Goal: Book appointment/travel/reservation

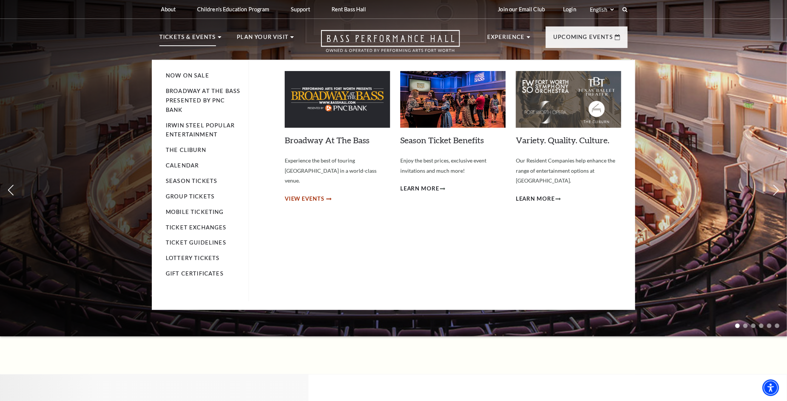
click at [298, 194] on span "View Events" at bounding box center [305, 198] width 40 height 9
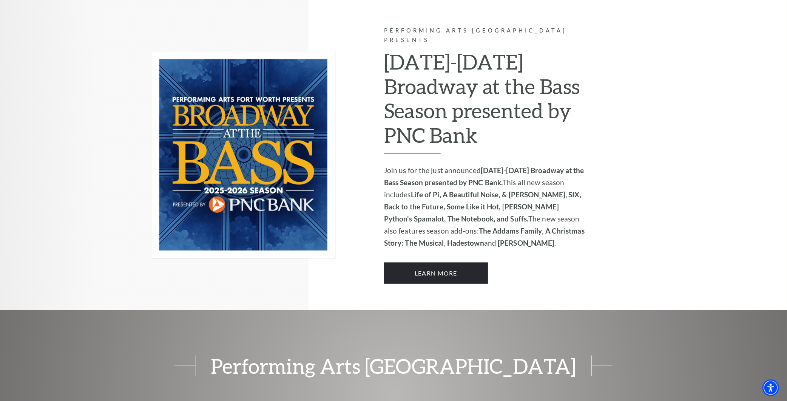
scroll to position [528, 0]
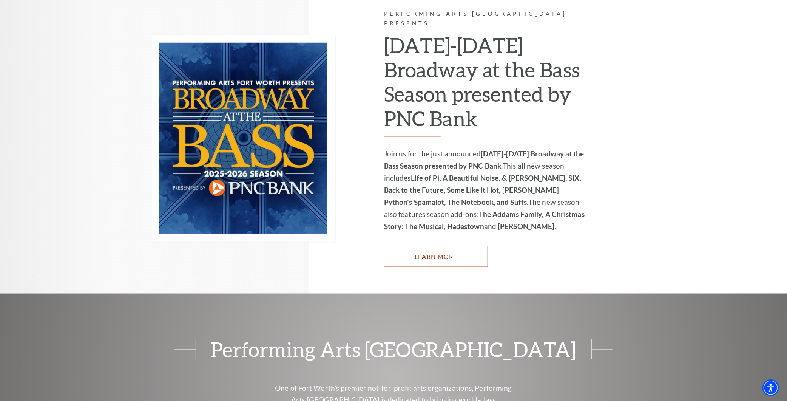
click at [435, 246] on link "Learn More" at bounding box center [436, 256] width 104 height 21
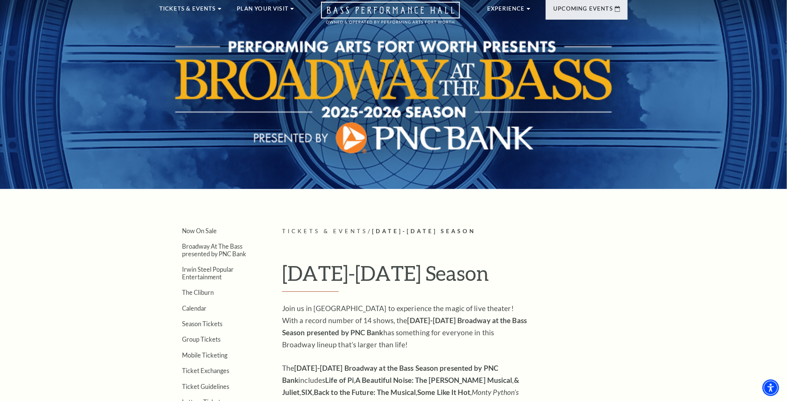
scroll to position [151, 0]
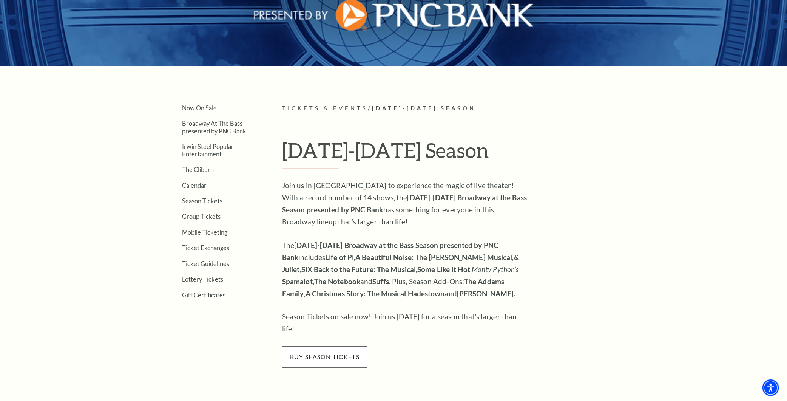
click at [318, 346] on span "buy season tickets" at bounding box center [324, 356] width 85 height 21
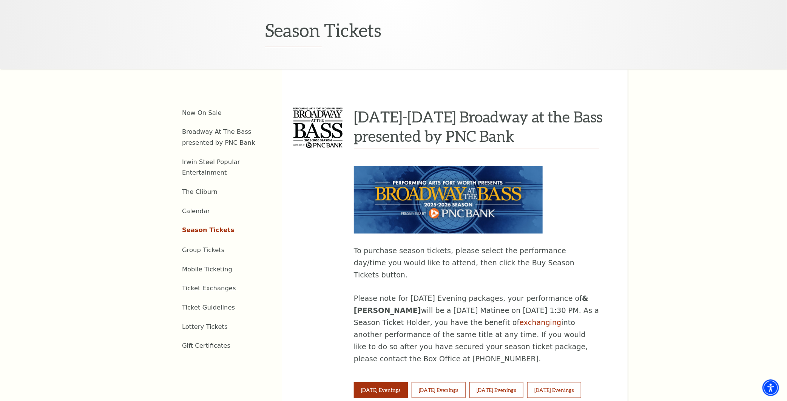
scroll to position [264, 0]
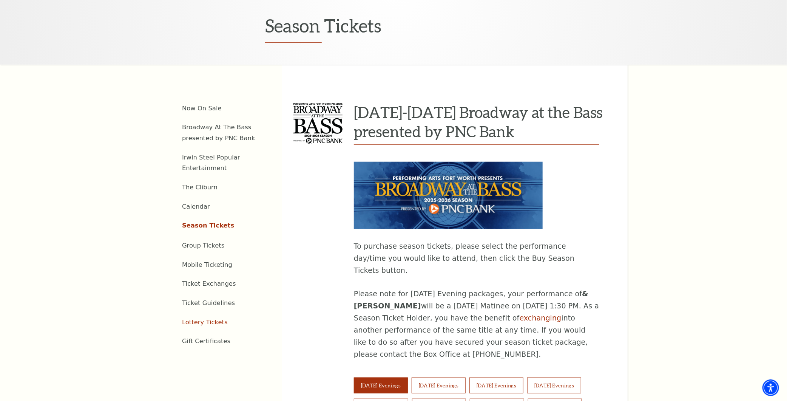
click at [205, 318] on link "Lottery Tickets" at bounding box center [205, 321] width 46 height 7
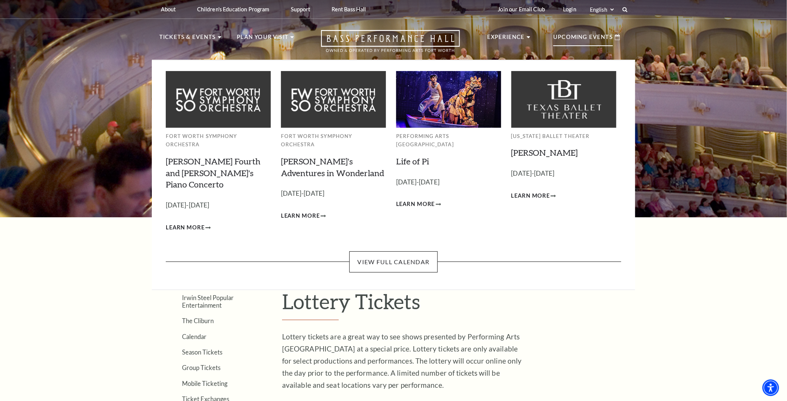
click at [599, 38] on p "Upcoming Events" at bounding box center [583, 39] width 60 height 14
click at [400, 251] on link "View Full Calendar" at bounding box center [393, 261] width 88 height 21
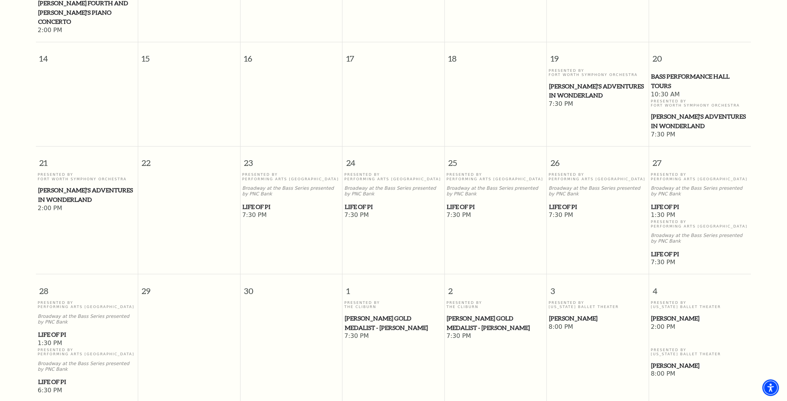
scroll to position [368, 0]
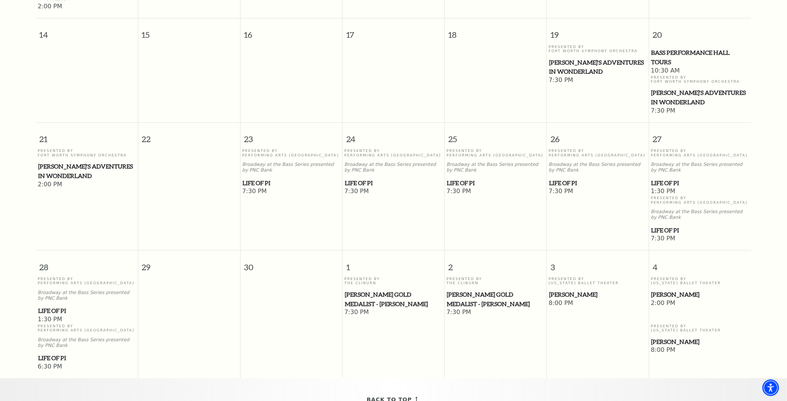
drag, startPoint x: 566, startPoint y: 271, endPoint x: 603, endPoint y: 336, distance: 75.1
click at [603, 336] on td "Presented By Texas Ballet Theater Peter Pan 8:00 PM" at bounding box center [598, 323] width 102 height 94
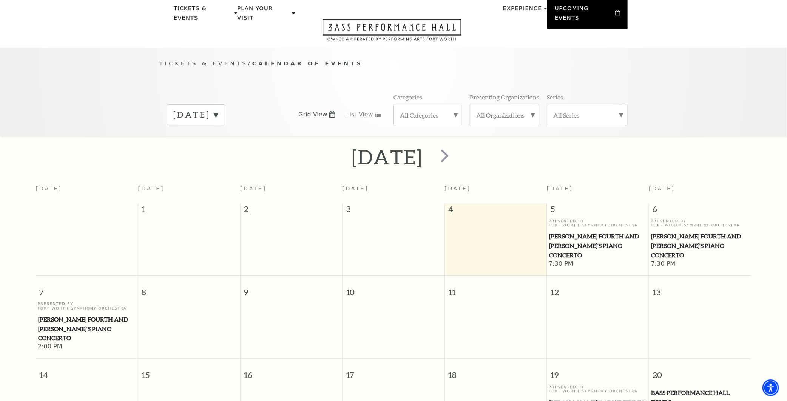
scroll to position [0, 0]
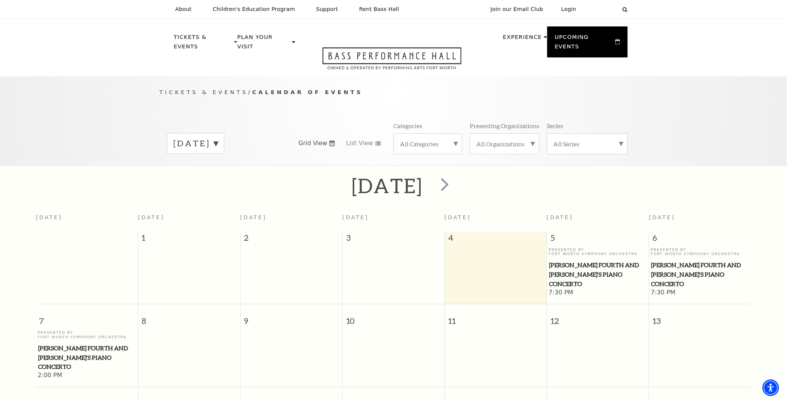
click at [218, 137] on label "September 2025" at bounding box center [195, 143] width 45 height 12
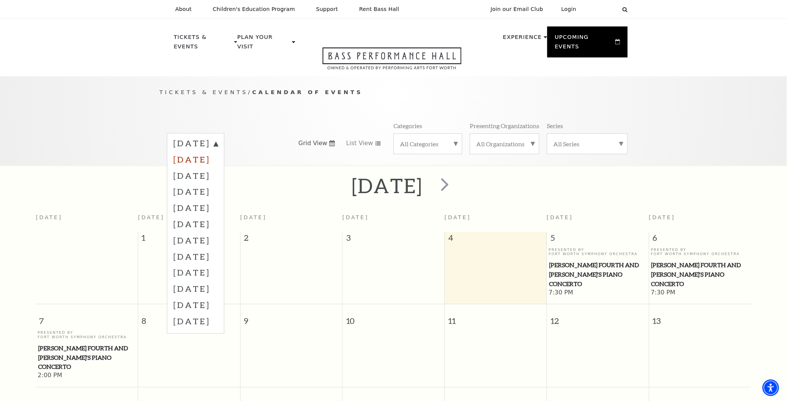
click at [218, 151] on label "[DATE]" at bounding box center [195, 159] width 45 height 16
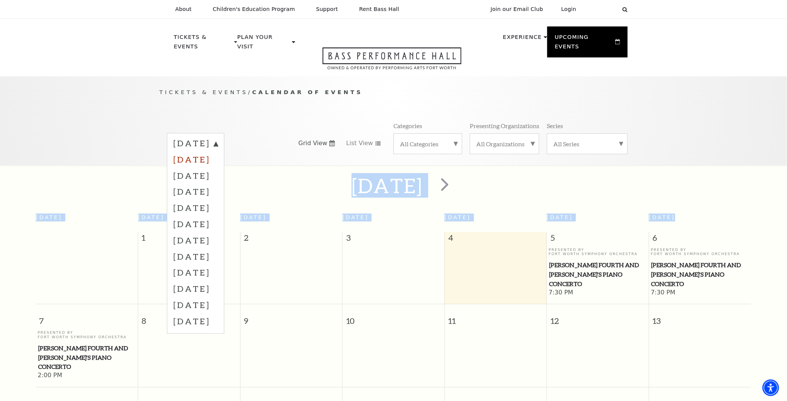
click at [244, 149] on div "September 2025 October 2025 November 2025 December 2025 January 2026 February 2…" at bounding box center [393, 143] width 468 height 43
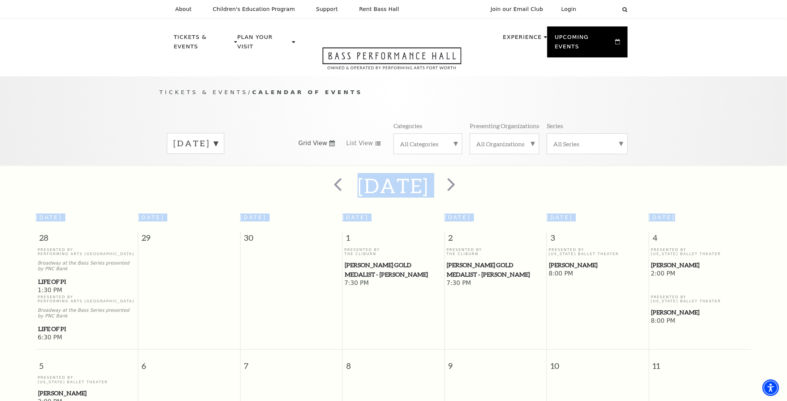
click at [218, 137] on label "[DATE]" at bounding box center [195, 143] width 45 height 12
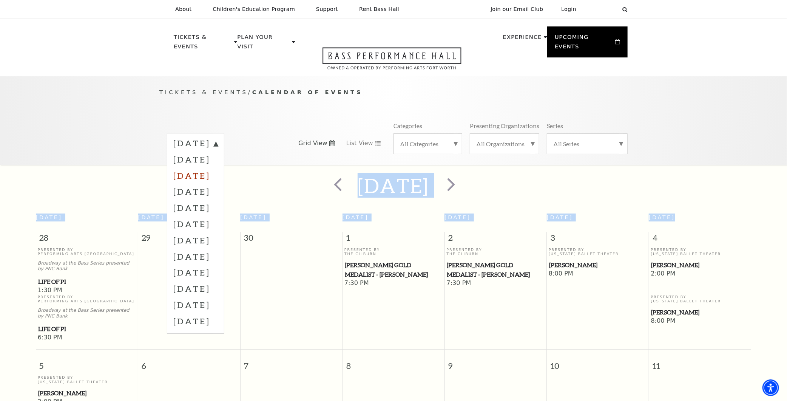
click at [218, 167] on label "[DATE]" at bounding box center [195, 175] width 45 height 16
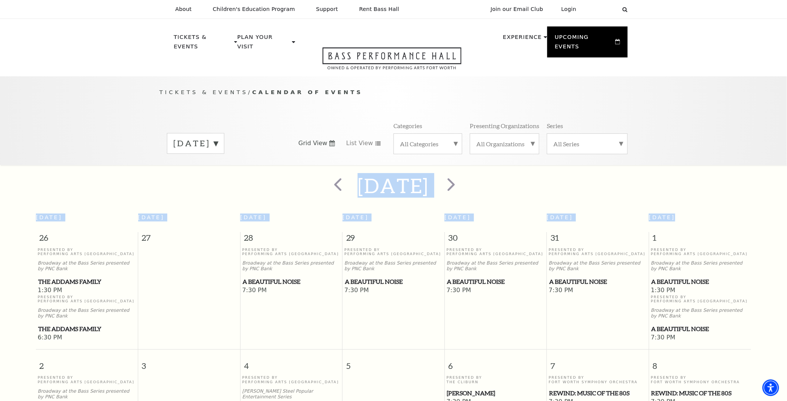
click at [218, 137] on label "[DATE]" at bounding box center [195, 143] width 45 height 12
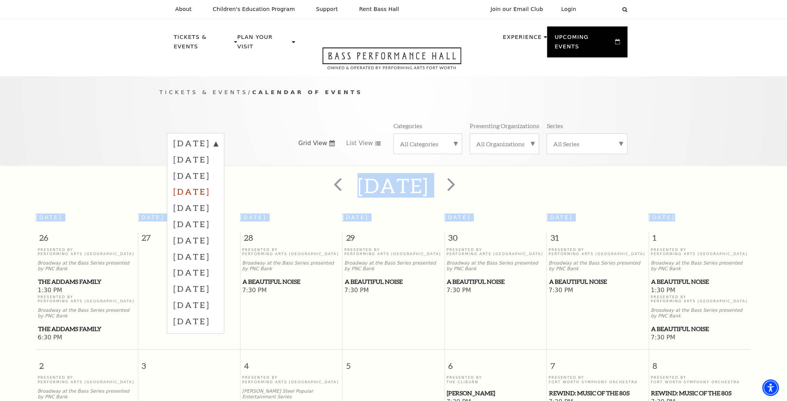
click at [218, 183] on label "[DATE]" at bounding box center [195, 191] width 45 height 16
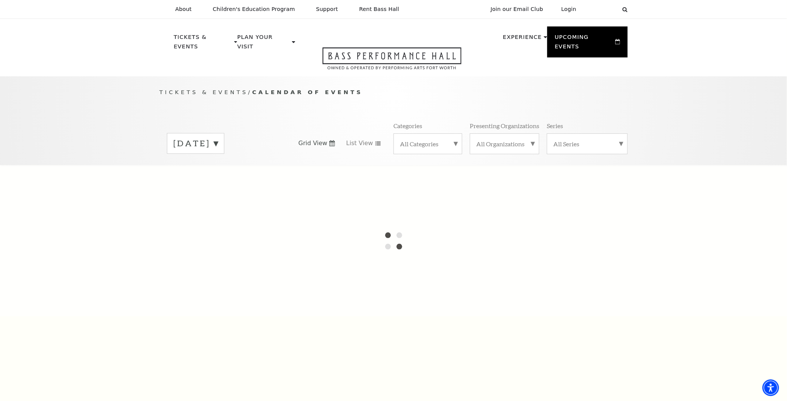
click at [240, 180] on div at bounding box center [393, 240] width 787 height 151
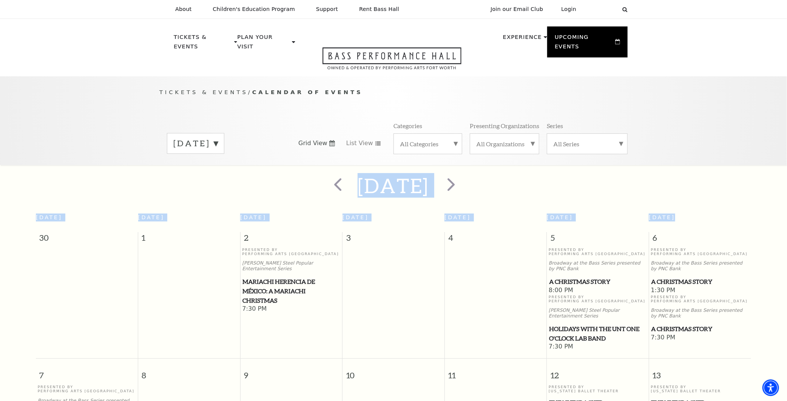
click at [218, 137] on label "[DATE]" at bounding box center [195, 143] width 45 height 12
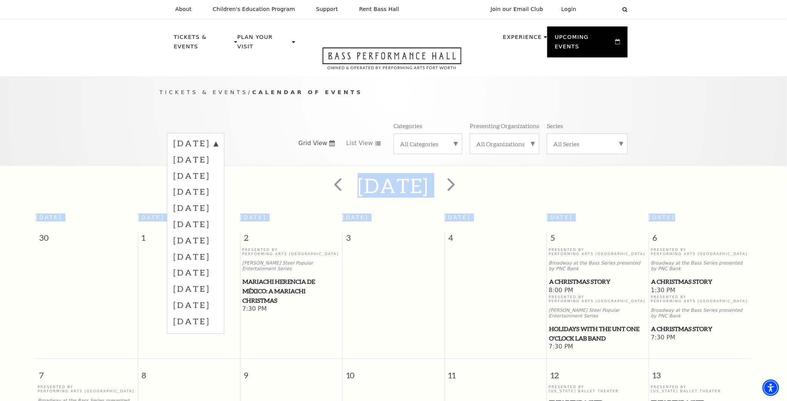
click at [218, 137] on label "[DATE]" at bounding box center [195, 144] width 45 height 14
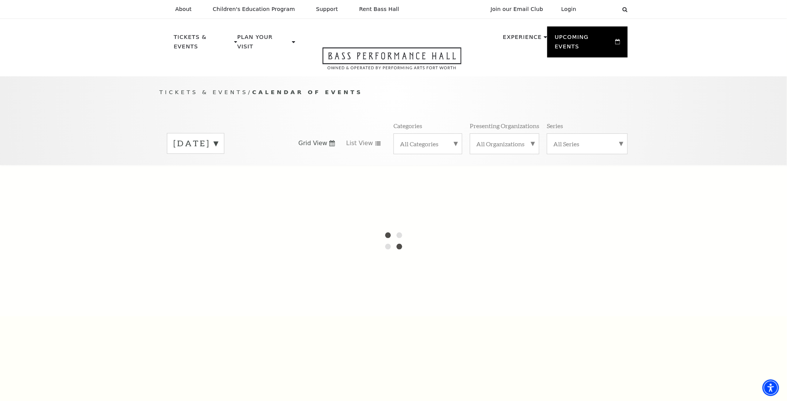
click at [270, 133] on div "Tickets & Events / Calendar of Events December 2025 Grid View List View Categor…" at bounding box center [393, 335] width 787 height 518
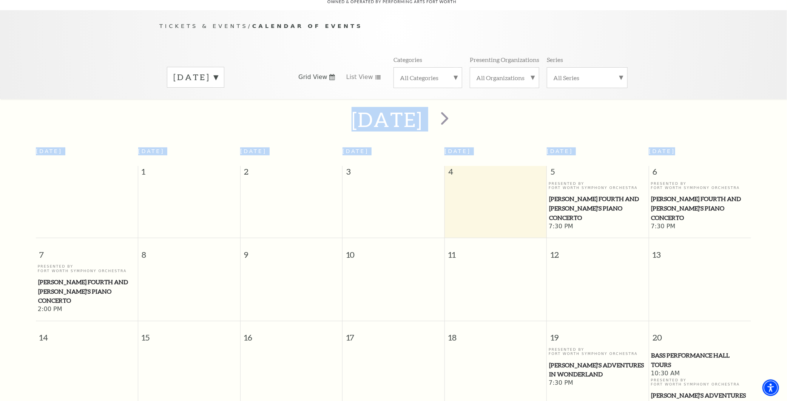
scroll to position [66, 0]
click at [218, 71] on label "[DATE]" at bounding box center [195, 77] width 45 height 12
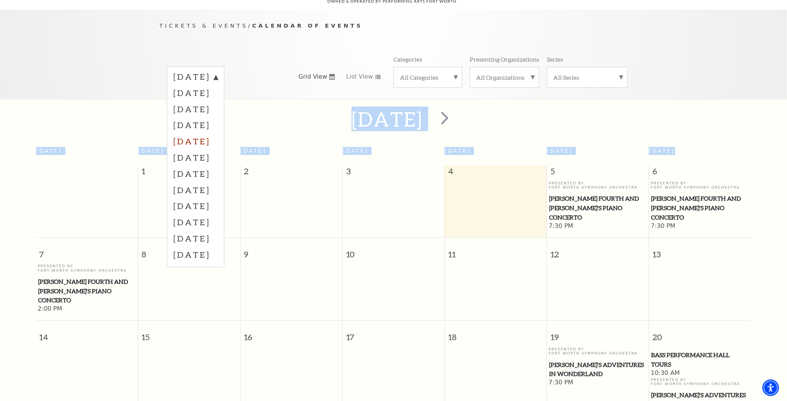
click at [218, 133] on label "[DATE]" at bounding box center [195, 141] width 45 height 16
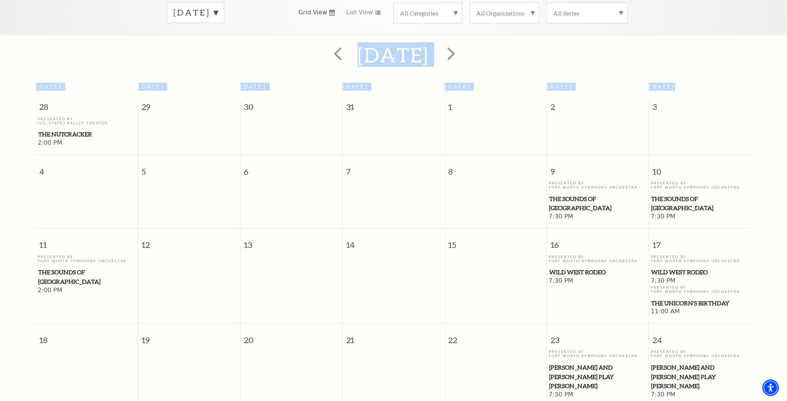
scroll to position [29, 0]
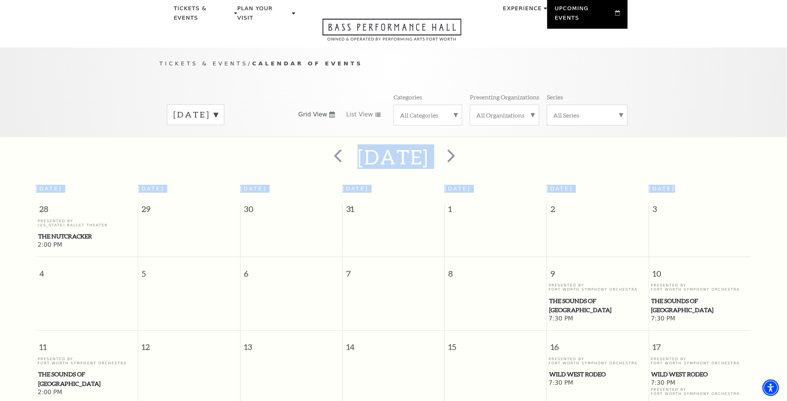
click at [218, 109] on label "[DATE]" at bounding box center [195, 115] width 45 height 12
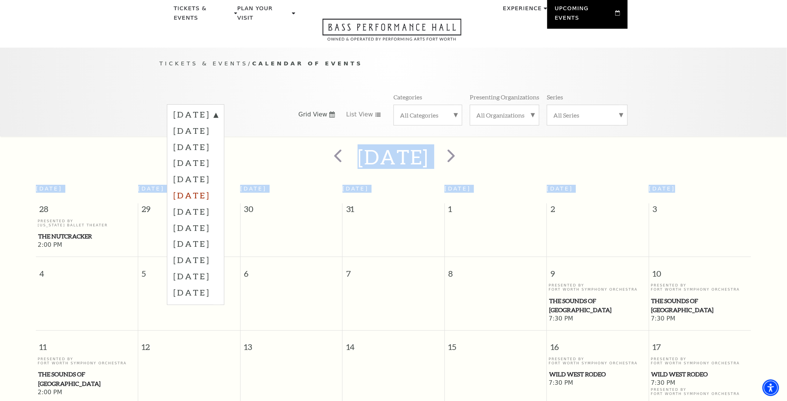
click at [216, 187] on label "[DATE]" at bounding box center [195, 195] width 45 height 16
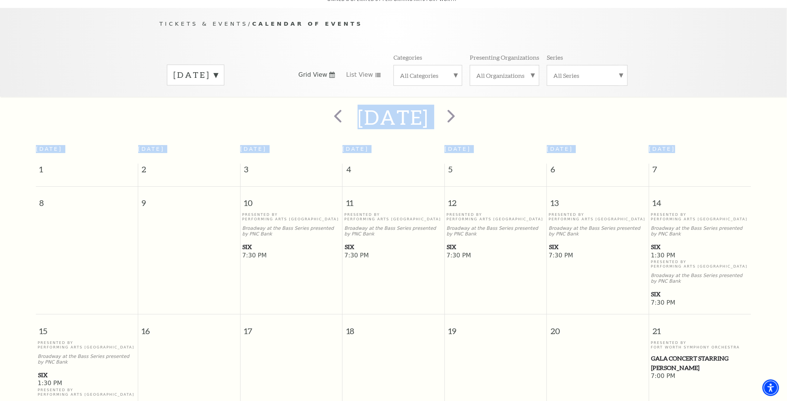
scroll to position [66, 0]
click at [218, 71] on label "[DATE]" at bounding box center [195, 77] width 45 height 12
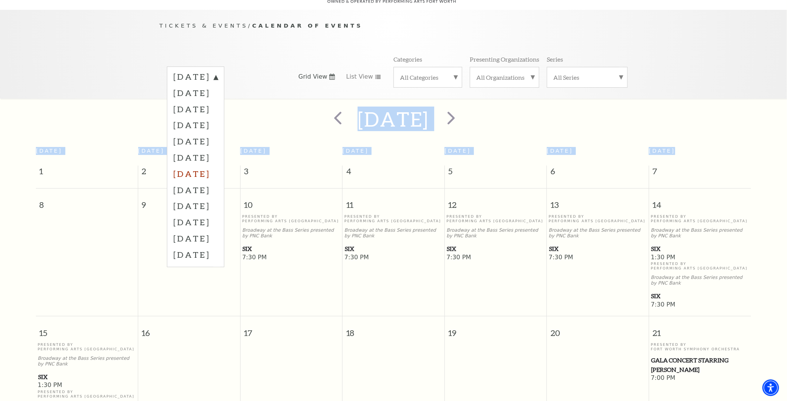
click at [218, 166] on label "[DATE]" at bounding box center [195, 173] width 45 height 16
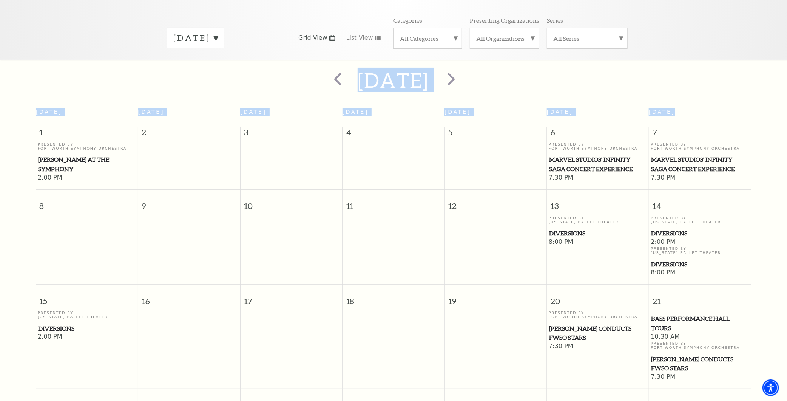
scroll to position [0, 0]
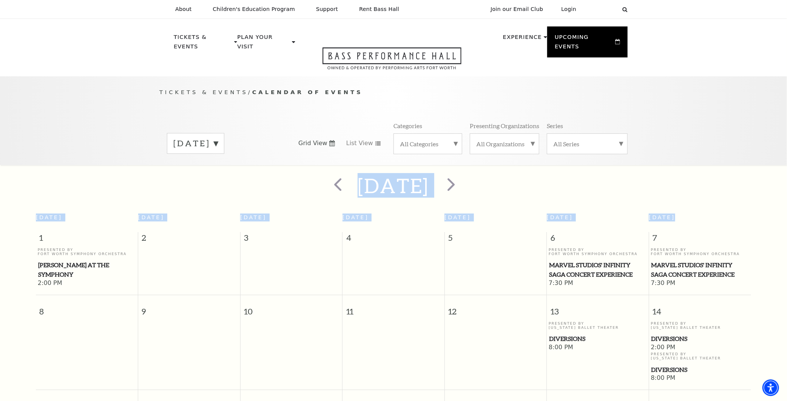
click at [218, 137] on label "[DATE]" at bounding box center [195, 143] width 45 height 12
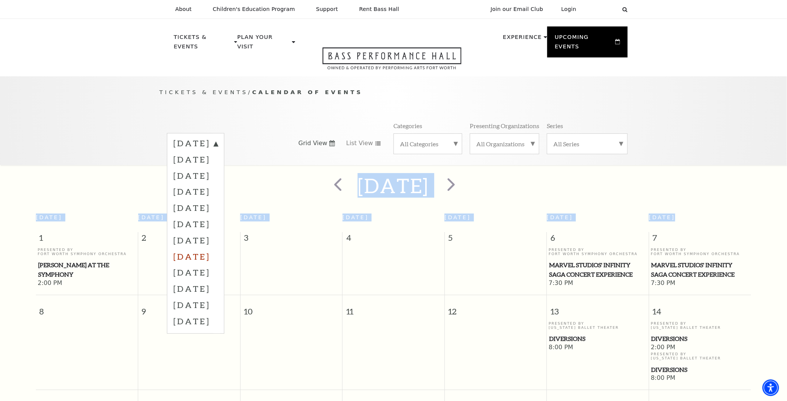
click at [218, 248] on label "[DATE]" at bounding box center [195, 256] width 45 height 16
click at [0, 0] on div at bounding box center [0, 0] width 0 height 0
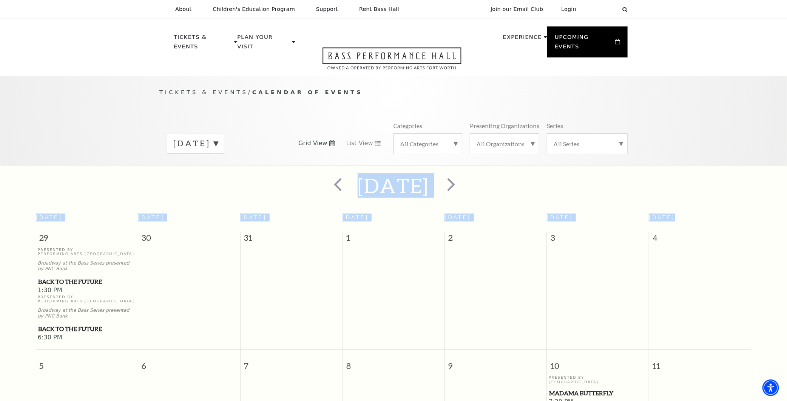
click at [218, 137] on label "[DATE]" at bounding box center [195, 143] width 45 height 12
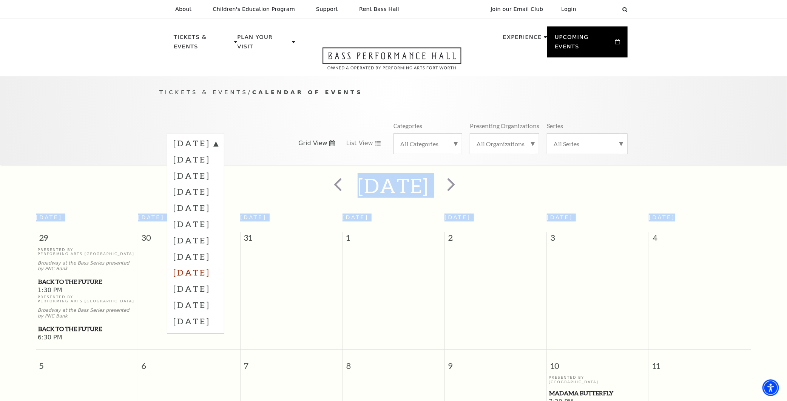
click at [200, 264] on label "[DATE]" at bounding box center [195, 272] width 45 height 16
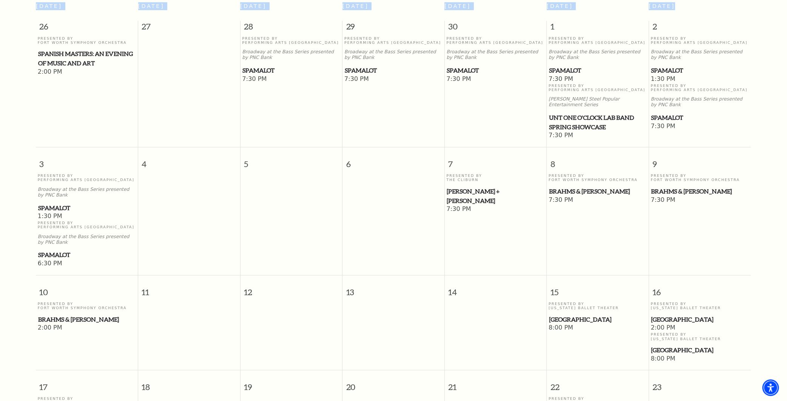
scroll to position [104, 0]
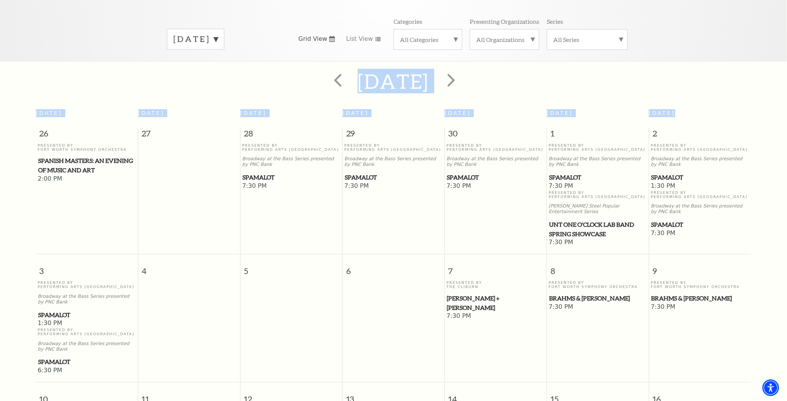
click at [218, 33] on label "[DATE]" at bounding box center [195, 39] width 45 height 12
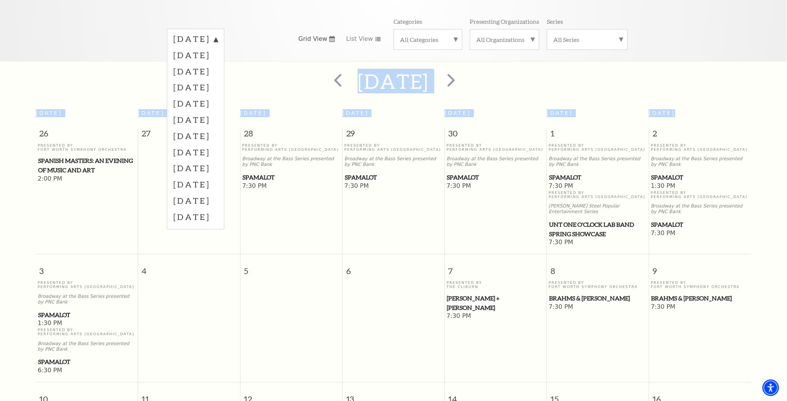
click at [218, 33] on label "[DATE]" at bounding box center [195, 40] width 45 height 14
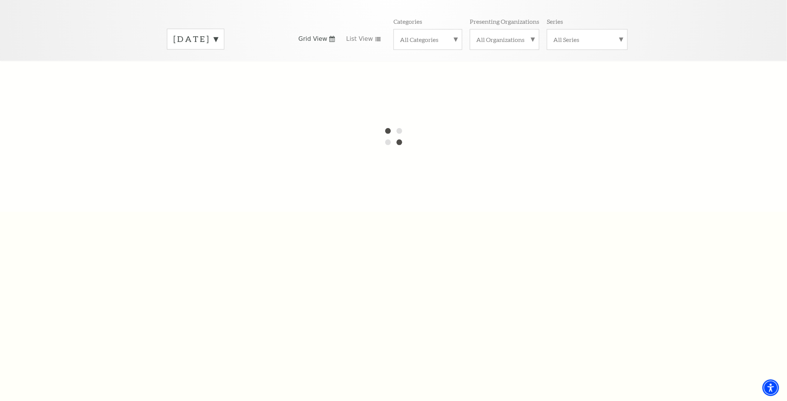
click at [218, 33] on label "[DATE]" at bounding box center [195, 39] width 45 height 12
click at [122, 31] on div "Tickets & Events / Calendar of Events September 2025 October 2025 November 2025…" at bounding box center [393, 16] width 787 height 89
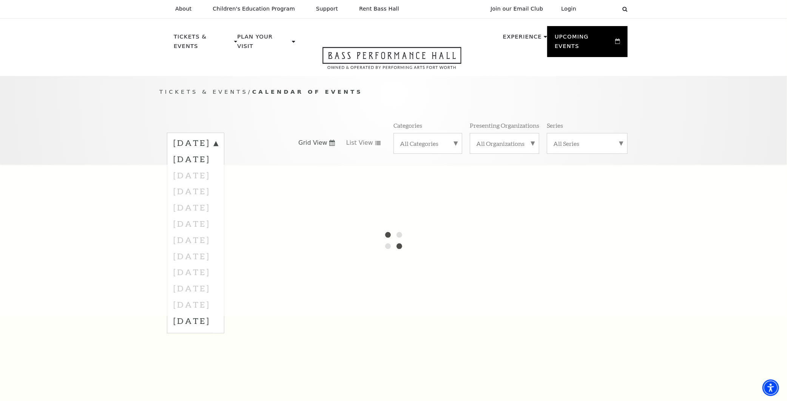
scroll to position [0, 0]
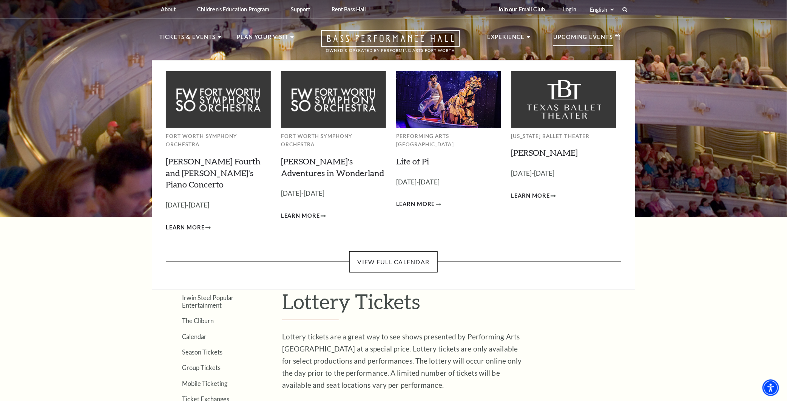
click at [590, 35] on p "Upcoming Events" at bounding box center [583, 39] width 60 height 14
click at [398, 251] on link "View Full Calendar" at bounding box center [393, 261] width 88 height 21
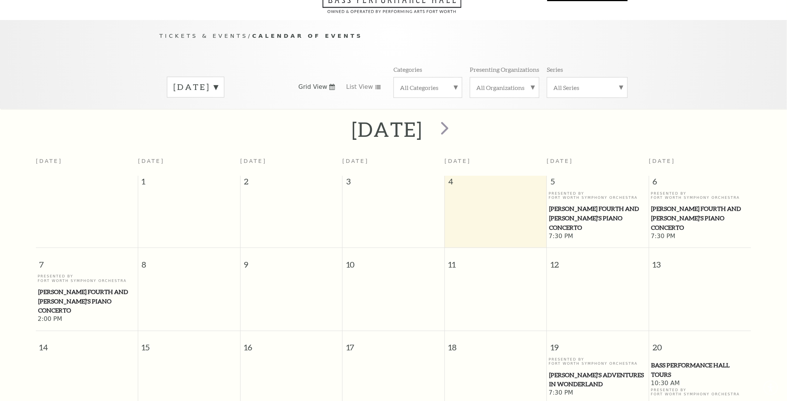
scroll to position [66, 0]
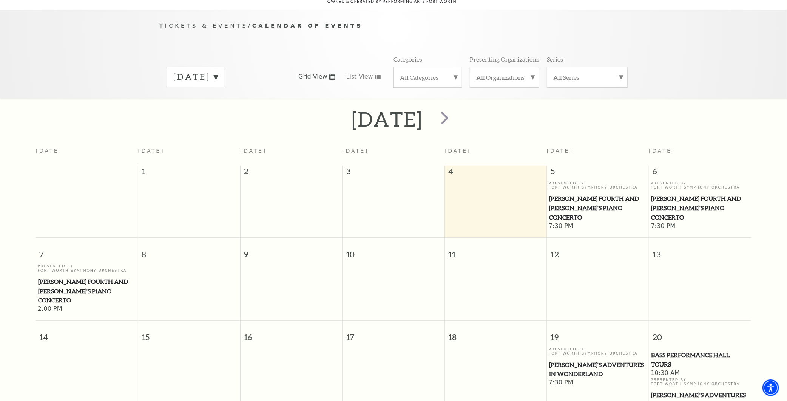
click at [218, 71] on label "[DATE]" at bounding box center [195, 77] width 45 height 12
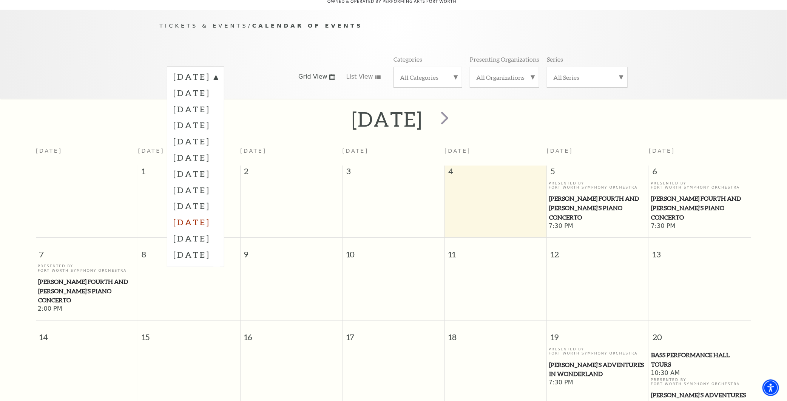
click at [213, 214] on label "[DATE]" at bounding box center [195, 222] width 45 height 16
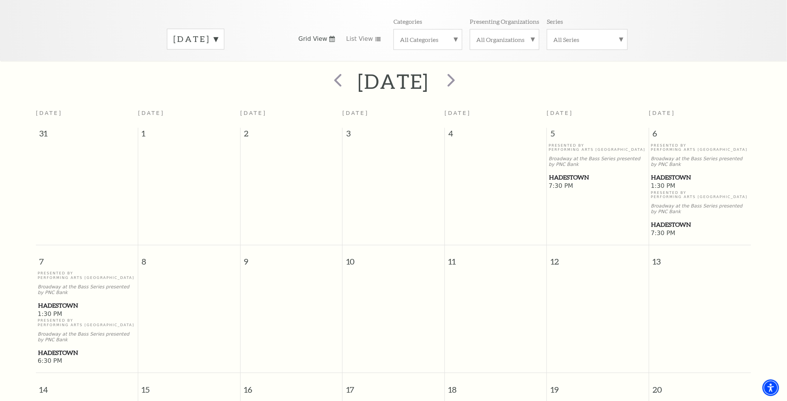
scroll to position [0, 0]
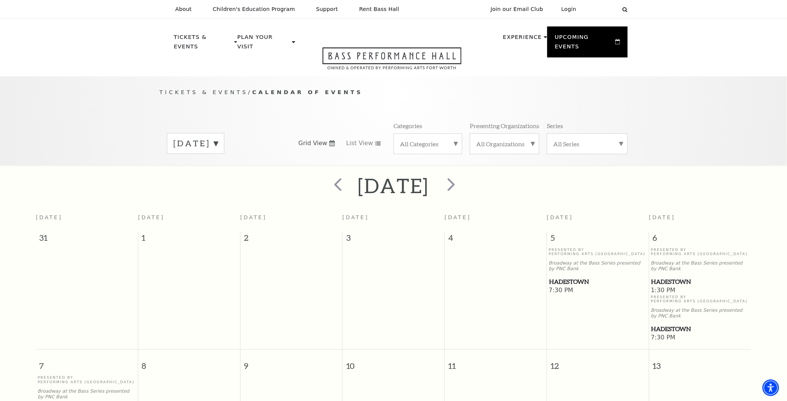
click at [218, 137] on label "[DATE]" at bounding box center [195, 143] width 45 height 12
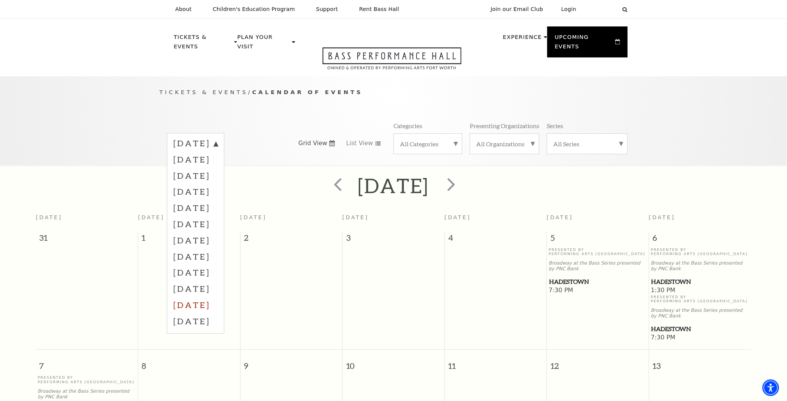
click at [214, 296] on label "[DATE]" at bounding box center [195, 304] width 45 height 16
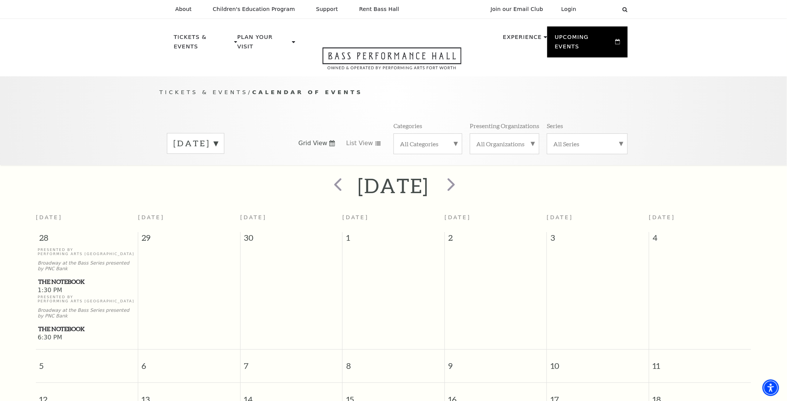
click at [218, 137] on label "[DATE]" at bounding box center [195, 143] width 45 height 12
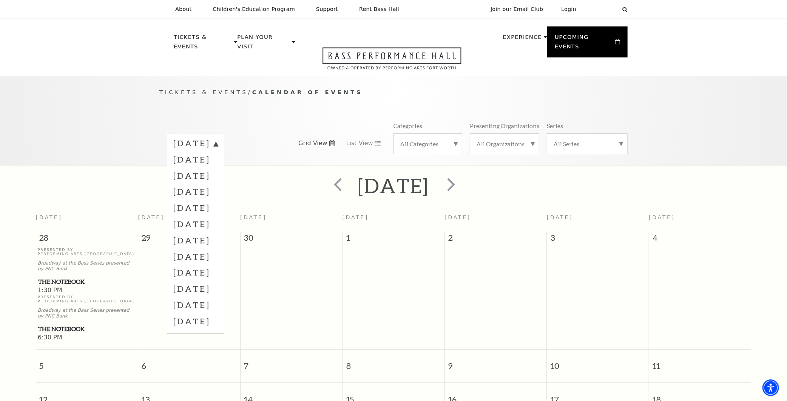
click at [214, 313] on label "[DATE]" at bounding box center [195, 321] width 45 height 16
